Goal: Find specific page/section: Find specific page/section

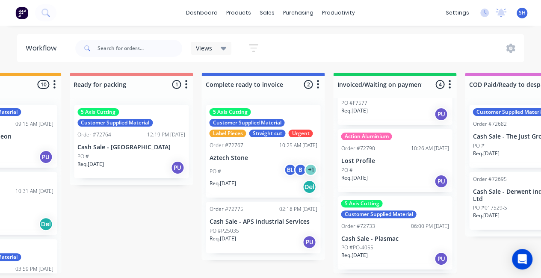
scroll to position [95, 0]
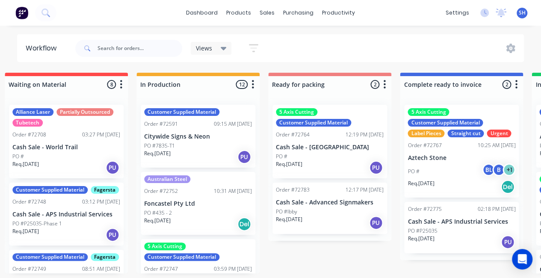
click at [191, 150] on div "Req. 29/08/25 PU" at bounding box center [198, 157] width 108 height 15
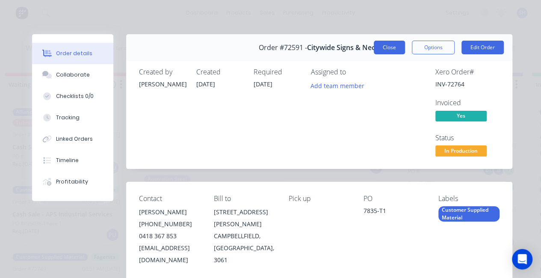
click at [390, 48] on button "Close" at bounding box center [389, 48] width 31 height 14
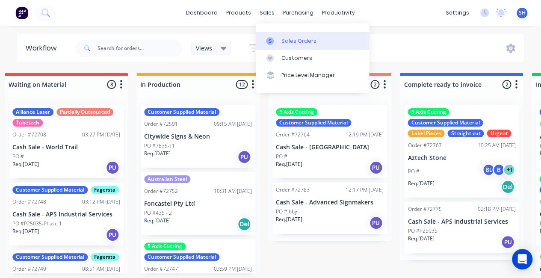
click at [293, 37] on link "Sales Orders" at bounding box center [312, 40] width 113 height 17
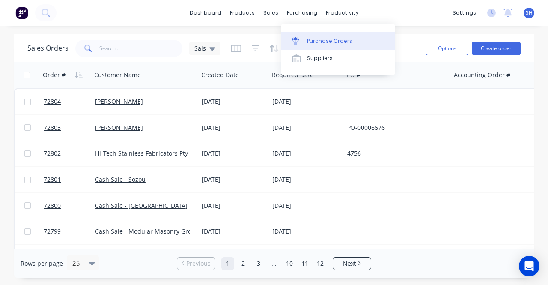
click at [316, 42] on div "Purchase Orders" at bounding box center [329, 41] width 45 height 8
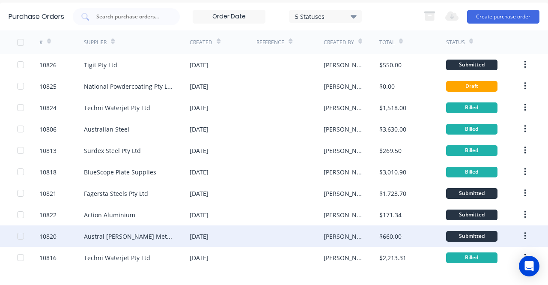
scroll to position [43, 0]
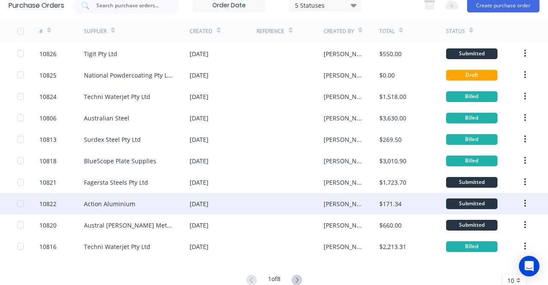
click at [128, 202] on div "Action Aluminium" at bounding box center [109, 203] width 51 height 9
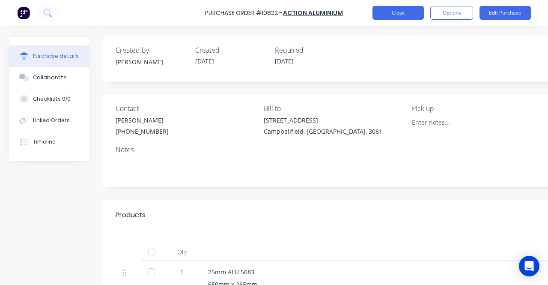
click at [389, 17] on button "Close" at bounding box center [397, 13] width 51 height 14
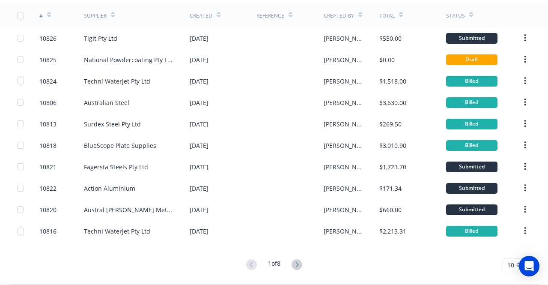
scroll to position [66, 0]
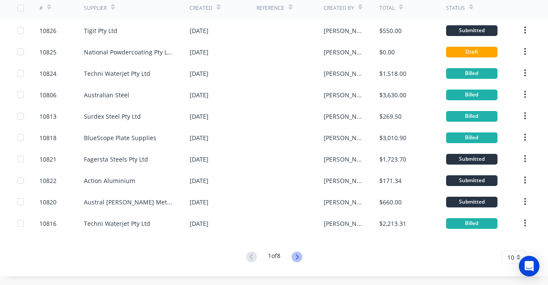
click at [300, 255] on icon at bounding box center [296, 256] width 11 height 11
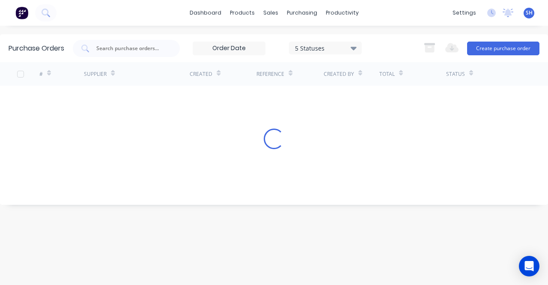
scroll to position [0, 0]
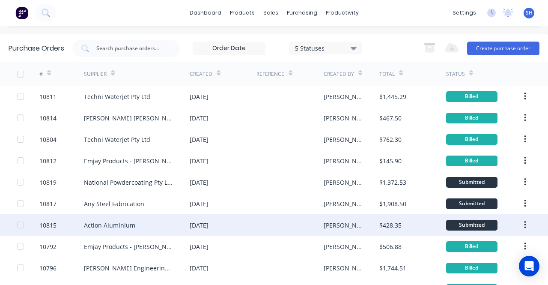
click at [114, 223] on div "Action Aluminium" at bounding box center [109, 224] width 51 height 9
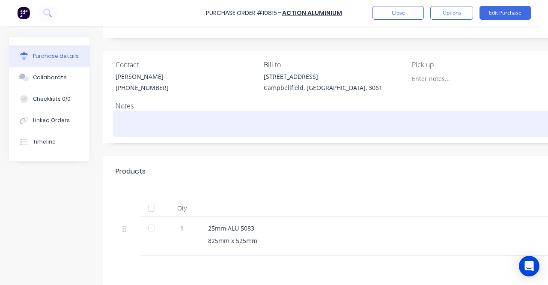
scroll to position [86, 0]
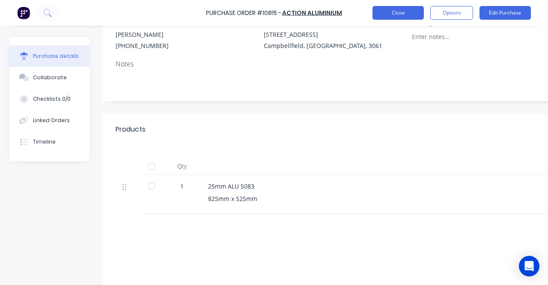
click at [403, 13] on button "Close" at bounding box center [397, 13] width 51 height 14
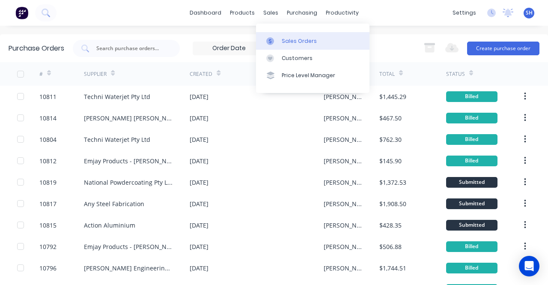
click at [285, 36] on link "Sales Orders" at bounding box center [312, 40] width 113 height 17
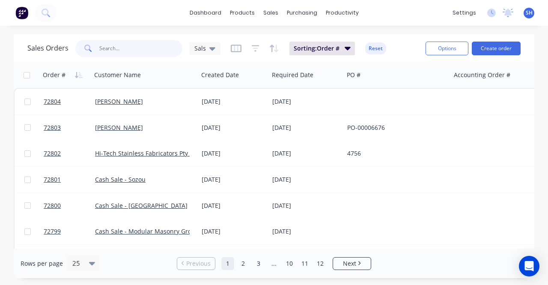
click at [106, 46] on input "text" at bounding box center [140, 48] width 83 height 17
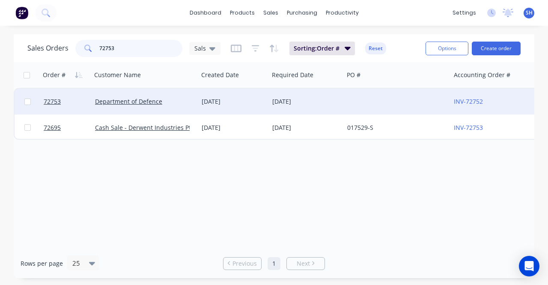
type input "72753"
click at [330, 109] on div "[DATE]" at bounding box center [306, 102] width 75 height 26
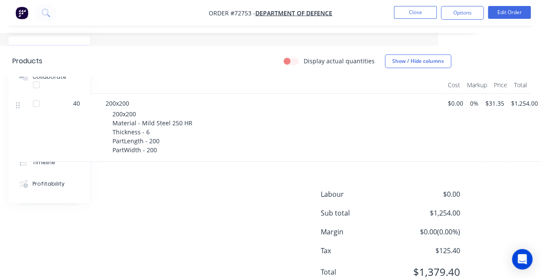
scroll to position [263, 0]
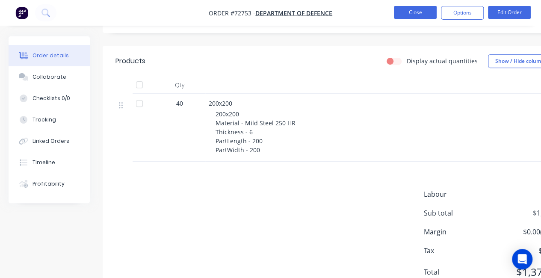
click at [415, 11] on button "Close" at bounding box center [415, 12] width 43 height 13
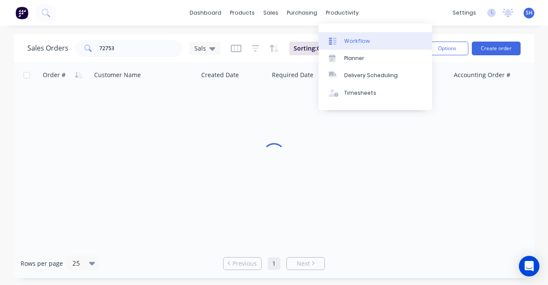
click at [377, 41] on link "Workflow" at bounding box center [374, 40] width 113 height 17
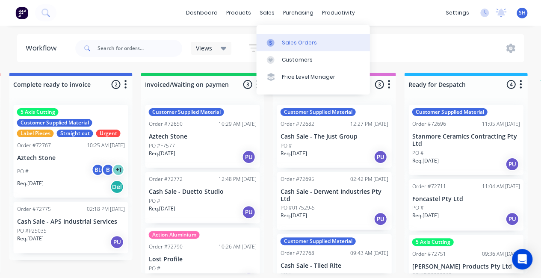
click at [283, 39] on div "Sales Orders" at bounding box center [299, 43] width 35 height 8
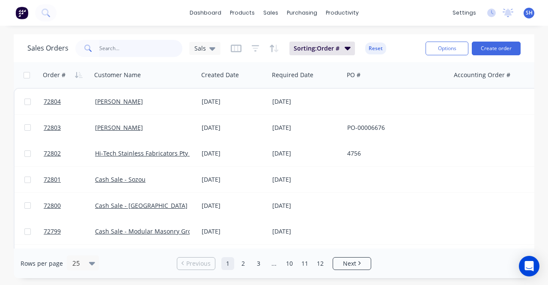
click at [134, 58] on div "Sales Orders Sals Sorting: Order # Reset" at bounding box center [222, 48] width 391 height 21
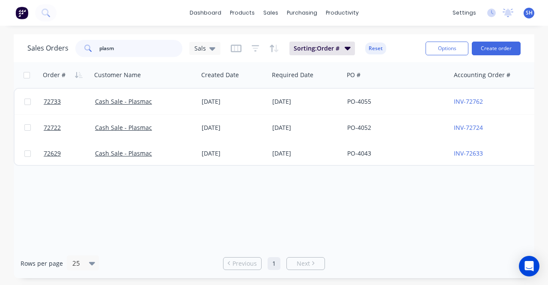
type input "plasm"
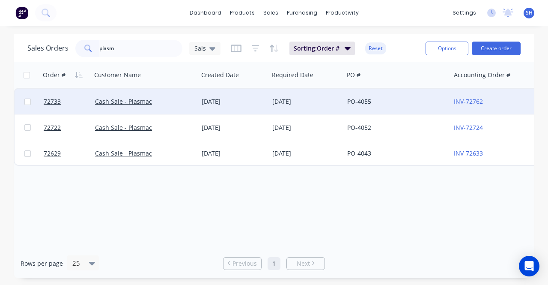
click at [242, 102] on div "[DATE]" at bounding box center [234, 101] width 64 height 9
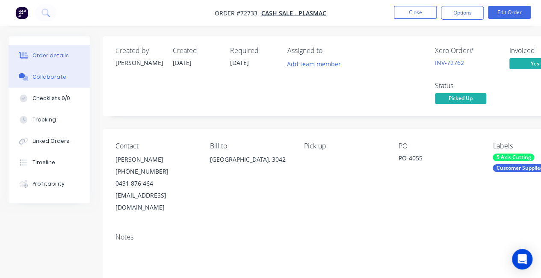
click at [62, 78] on div "Collaborate" at bounding box center [50, 77] width 34 height 8
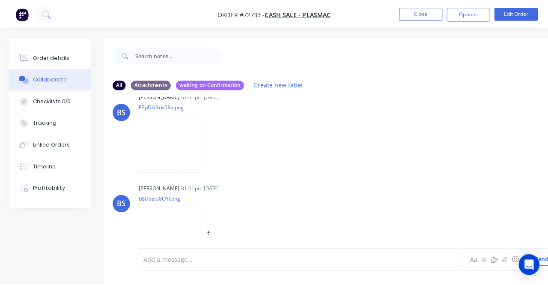
scroll to position [123, 0]
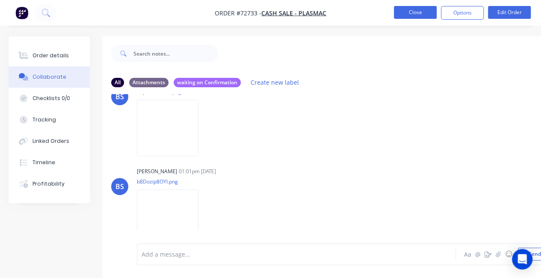
click at [412, 11] on button "Close" at bounding box center [415, 12] width 43 height 13
